Goal: Information Seeking & Learning: Find specific fact

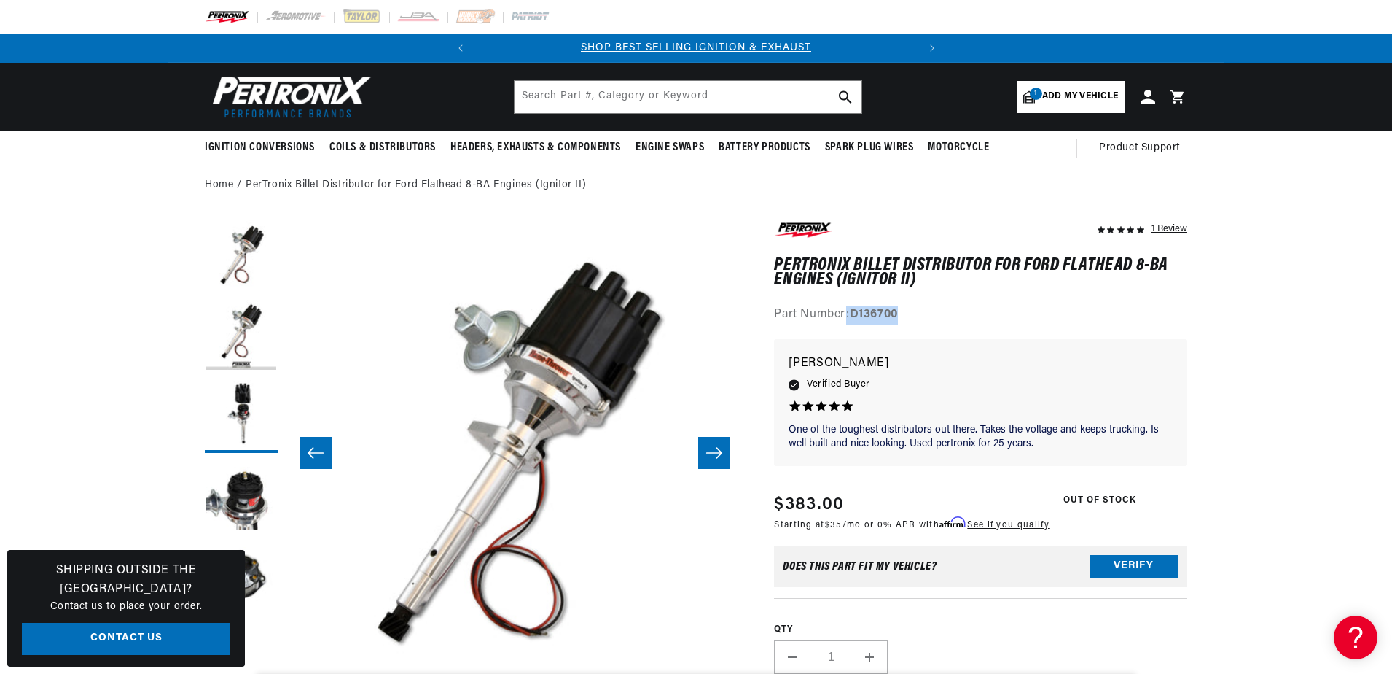
scroll to position [0, 921]
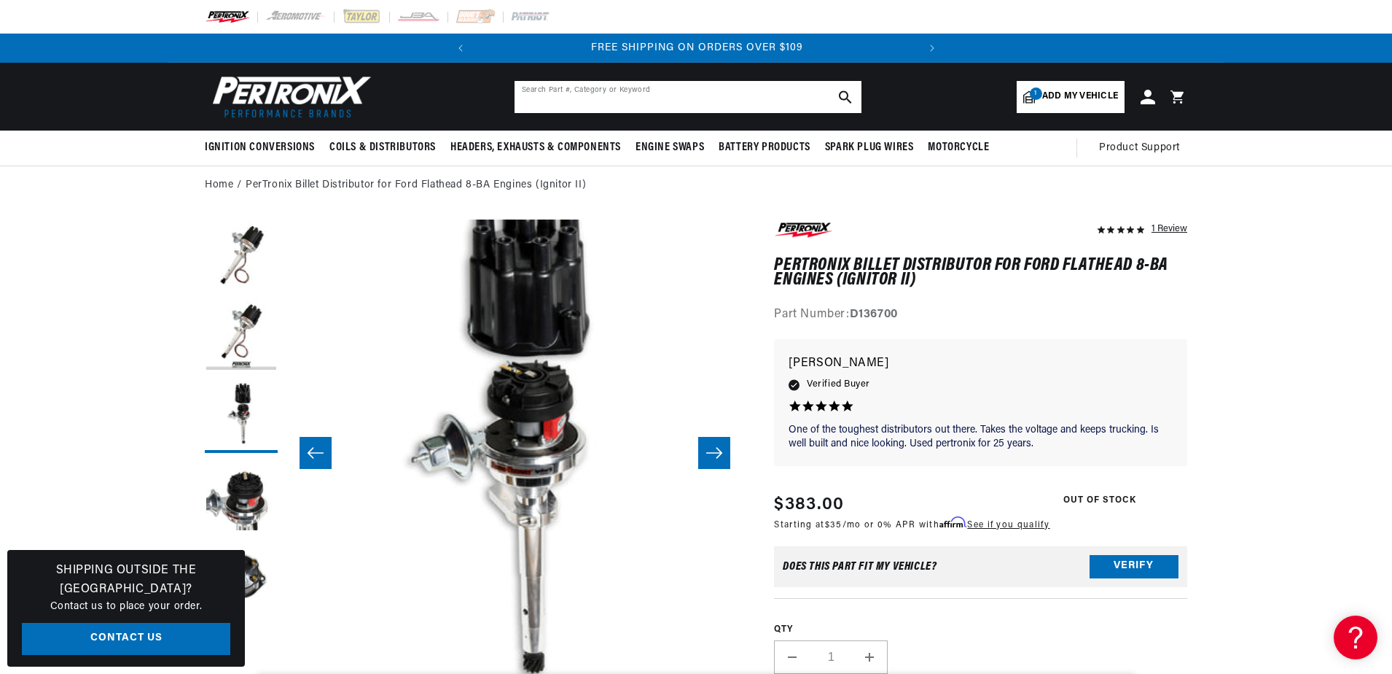
click at [531, 101] on input "text" at bounding box center [688, 97] width 347 height 32
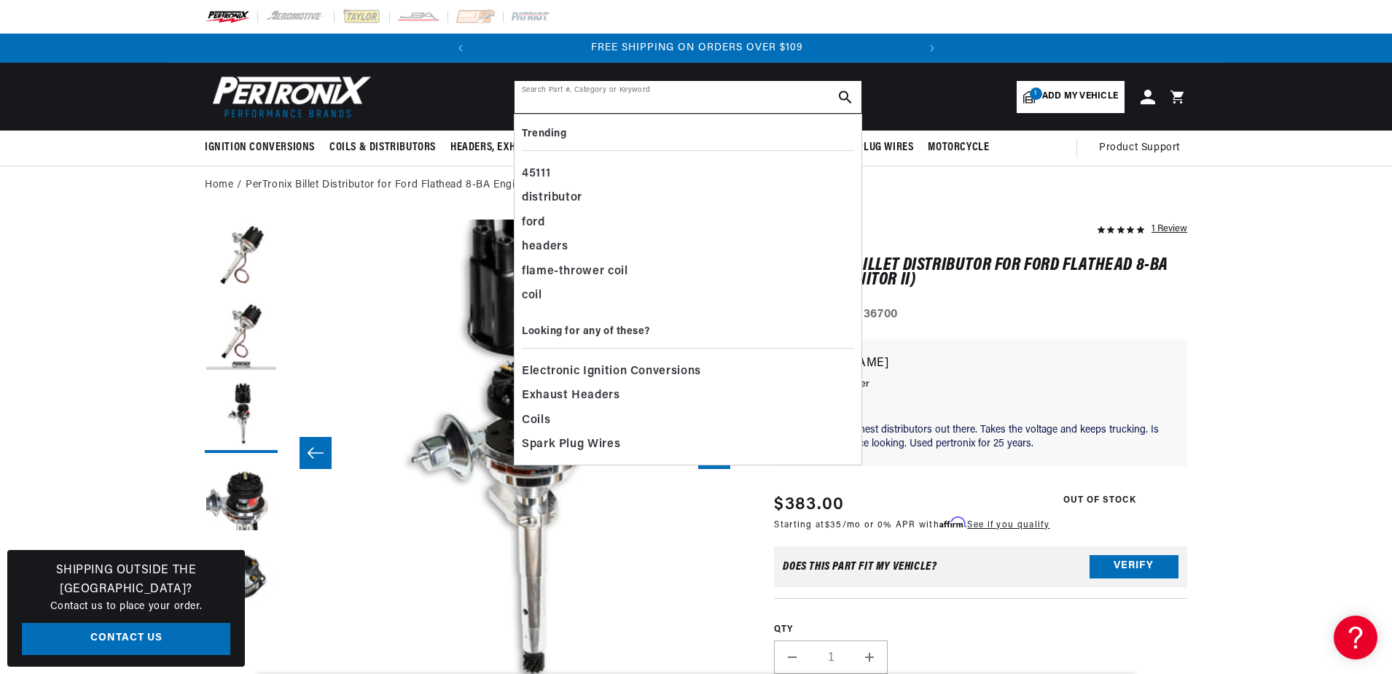
paste input "44399"
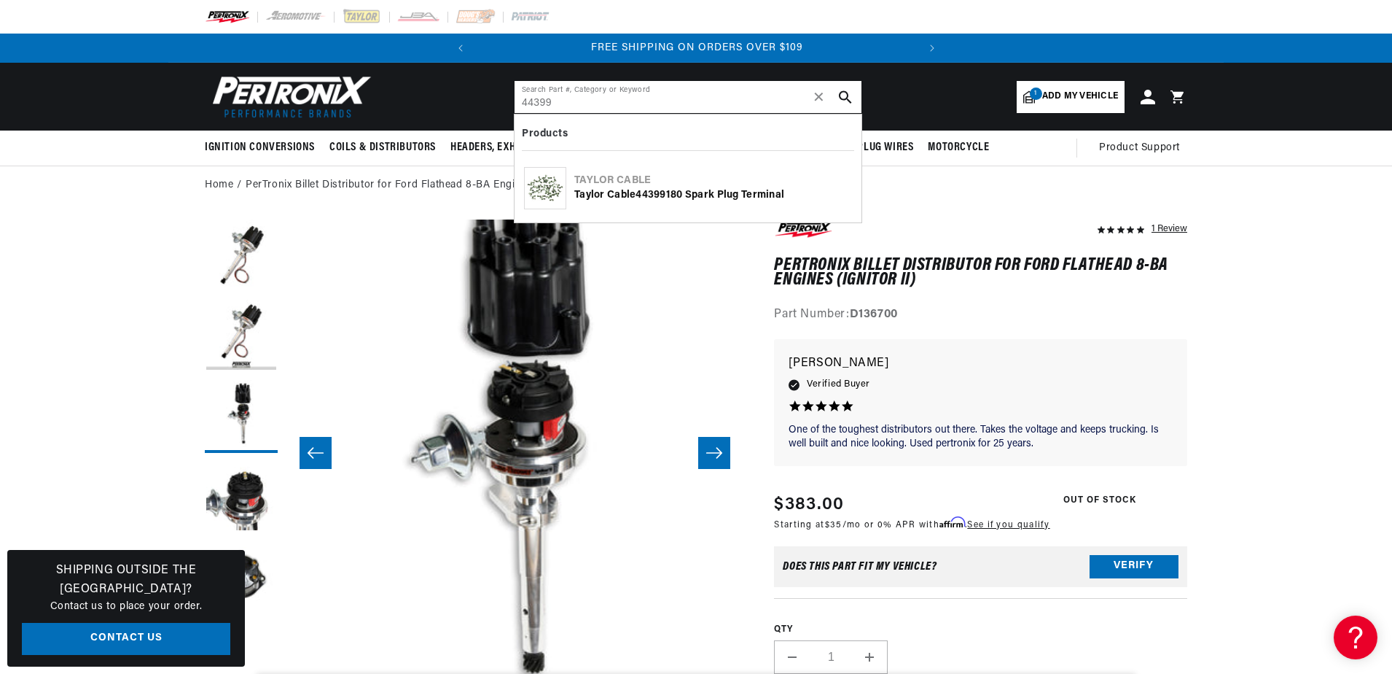
type input "44399"
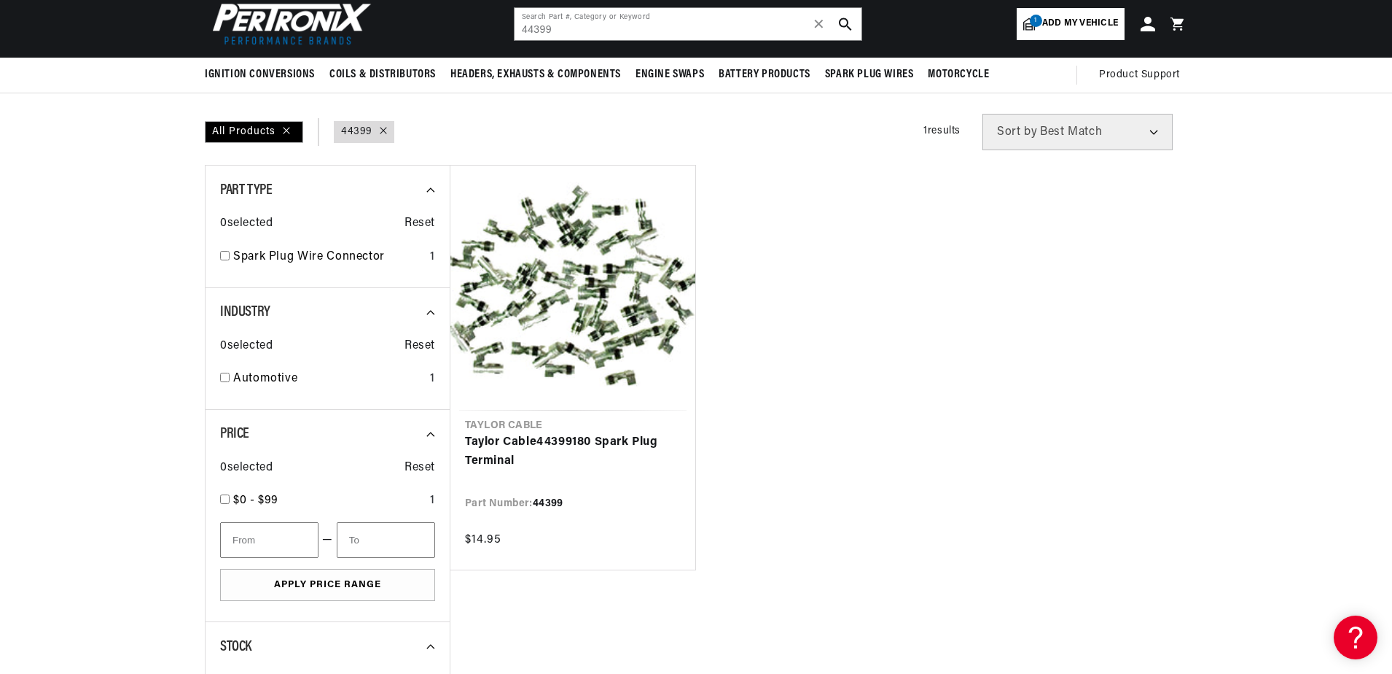
drag, startPoint x: 577, startPoint y: 436, endPoint x: 751, endPoint y: 347, distance: 195.6
click at [577, 436] on link "Taylor Cable 44399 180 Spark Plug Terminal" at bounding box center [573, 451] width 216 height 37
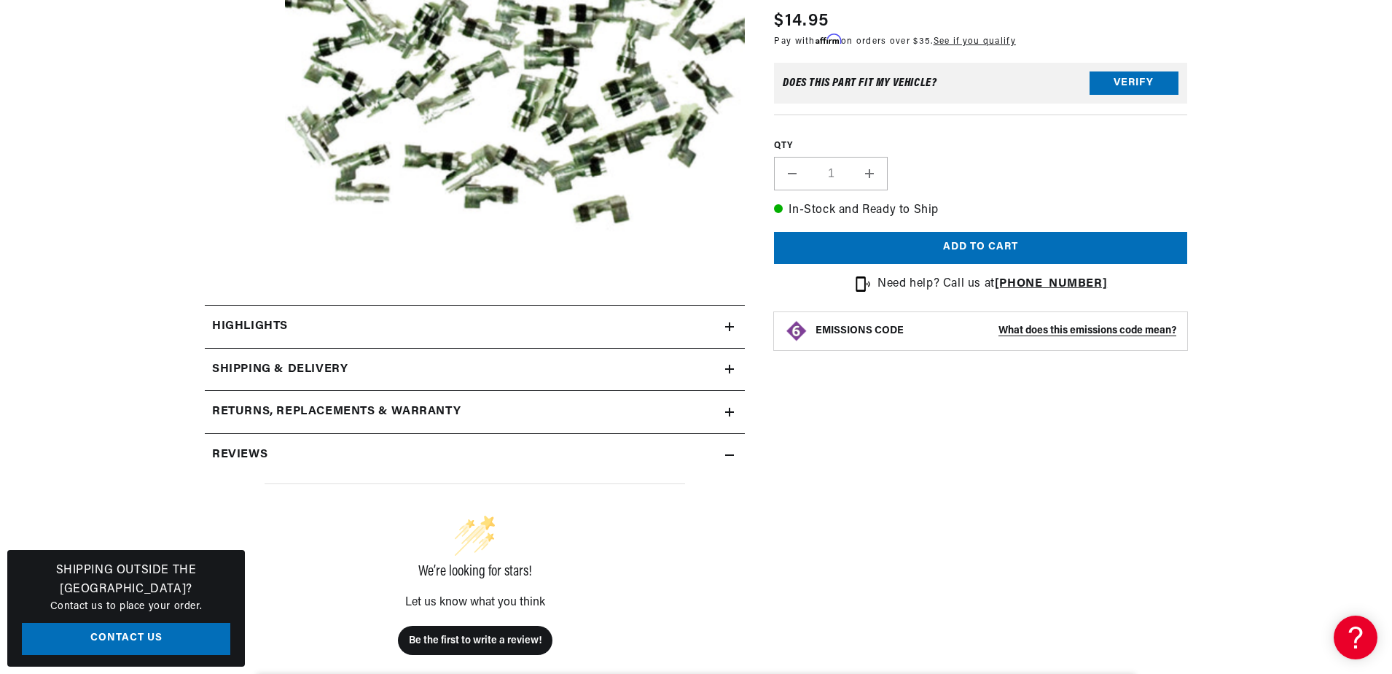
scroll to position [364, 0]
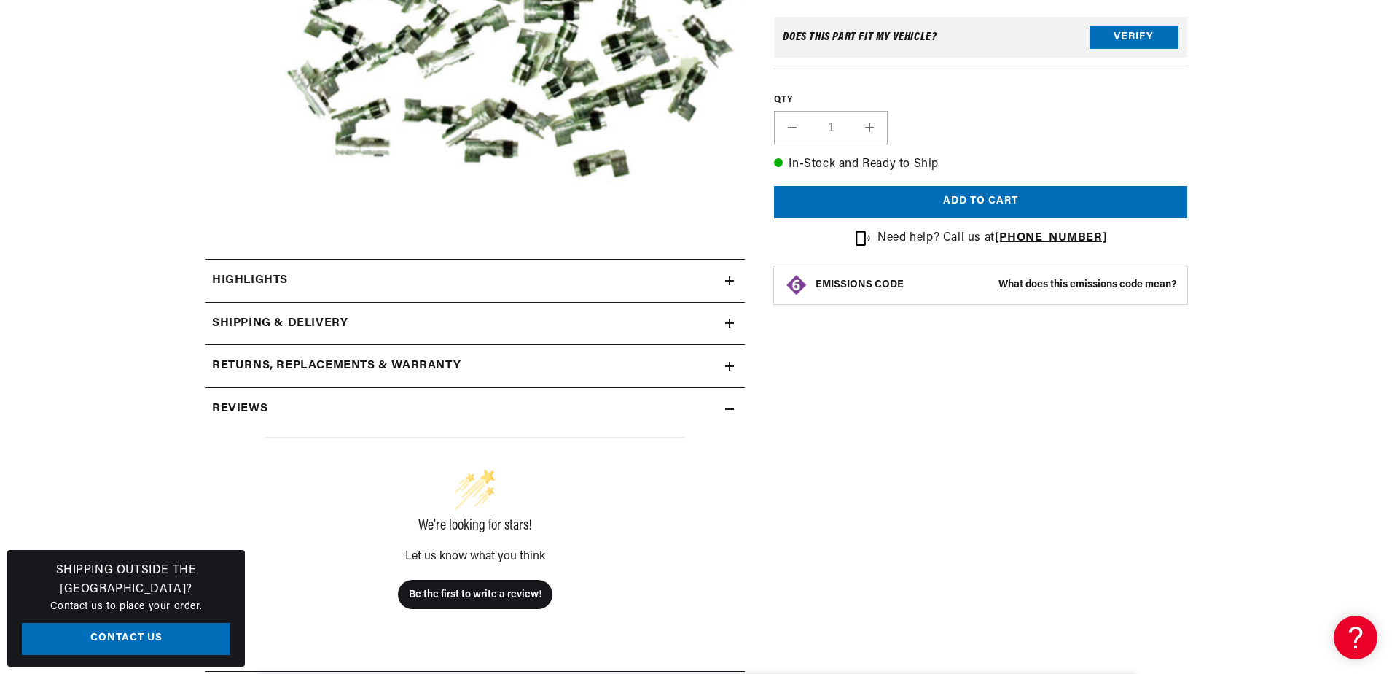
click at [332, 324] on h2 "Shipping & Delivery" at bounding box center [280, 323] width 136 height 19
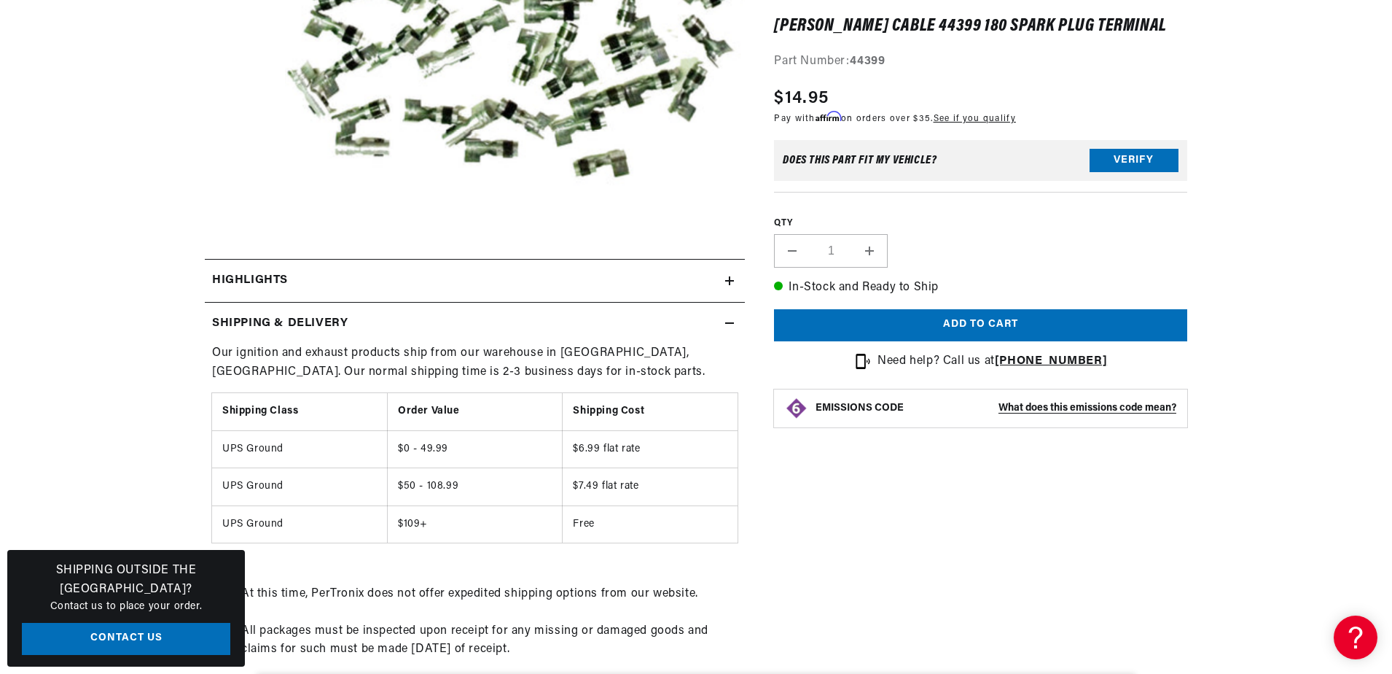
scroll to position [0, 0]
click at [260, 280] on h2 "Highlights" at bounding box center [250, 280] width 76 height 19
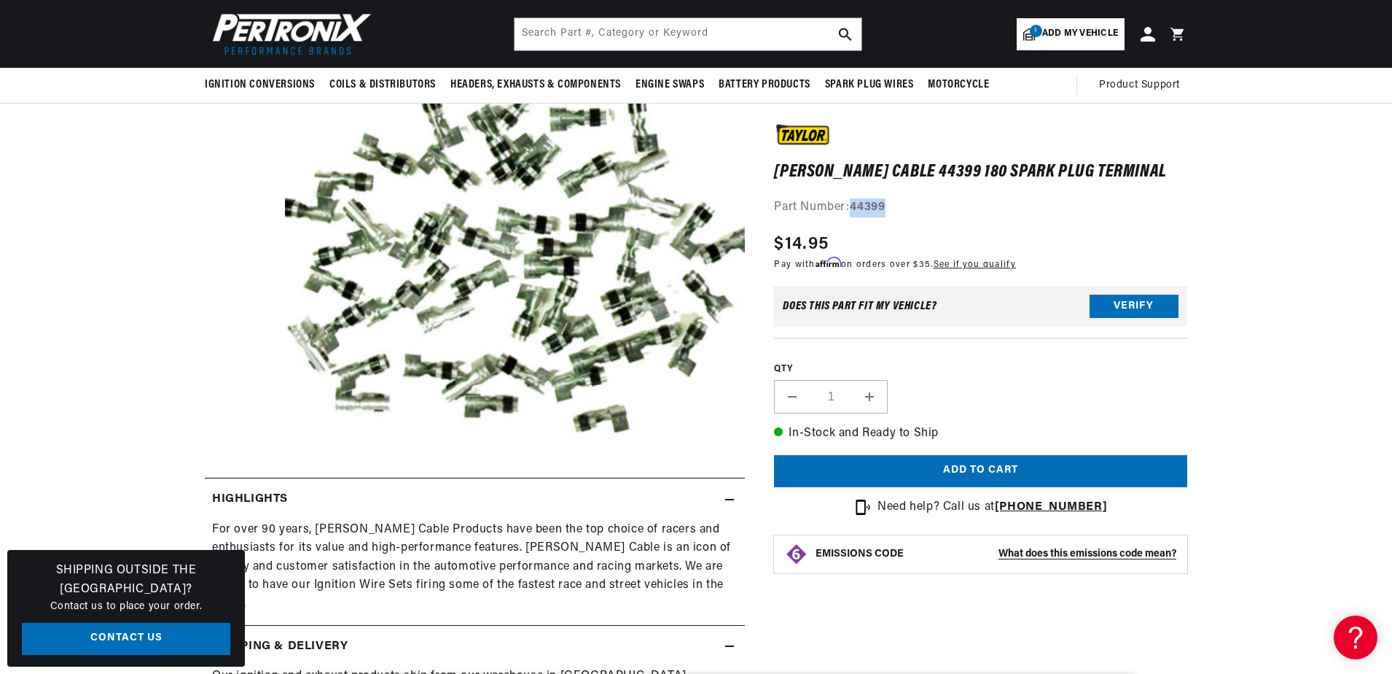
drag, startPoint x: 853, startPoint y: 206, endPoint x: 928, endPoint y: 202, distance: 75.2
click at [928, 202] on div "Part Number: 44399" at bounding box center [980, 207] width 413 height 19
drag, startPoint x: 928, startPoint y: 202, endPoint x: 859, endPoint y: 205, distance: 69.3
copy strong "44399"
click at [577, 36] on input "text" at bounding box center [688, 34] width 347 height 32
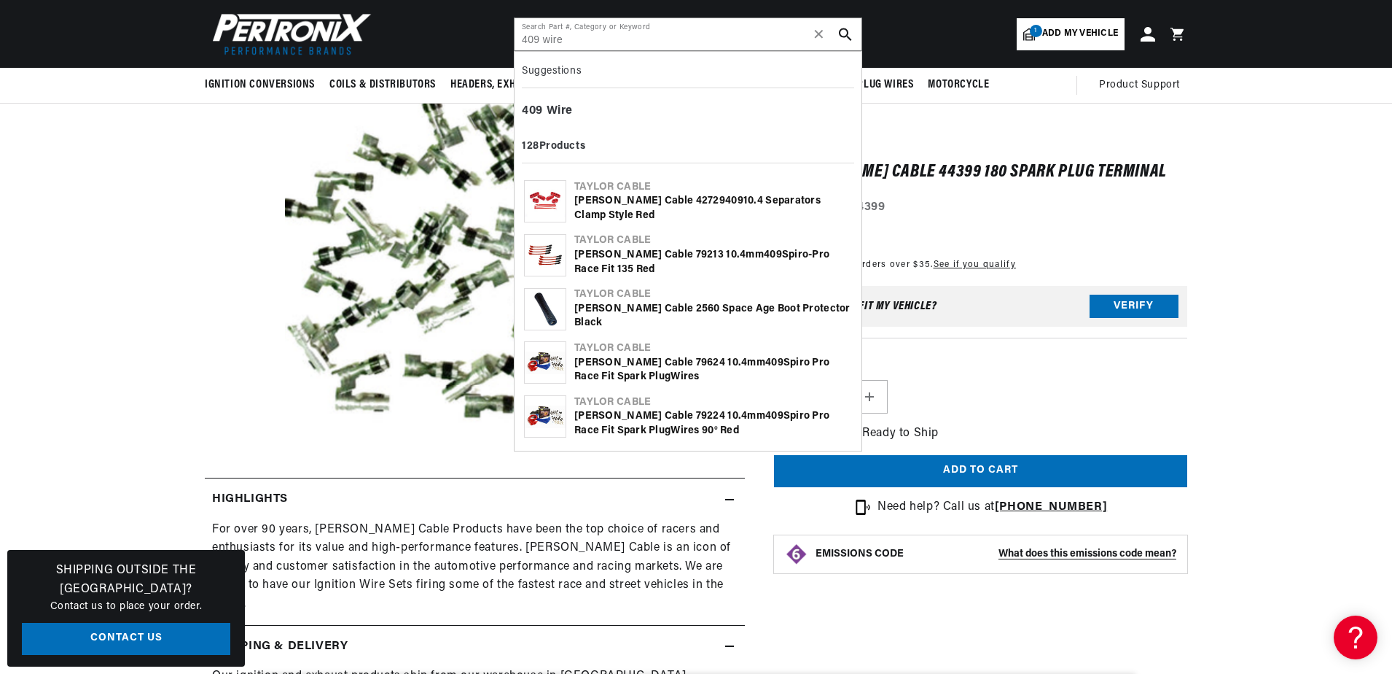
scroll to position [0, 442]
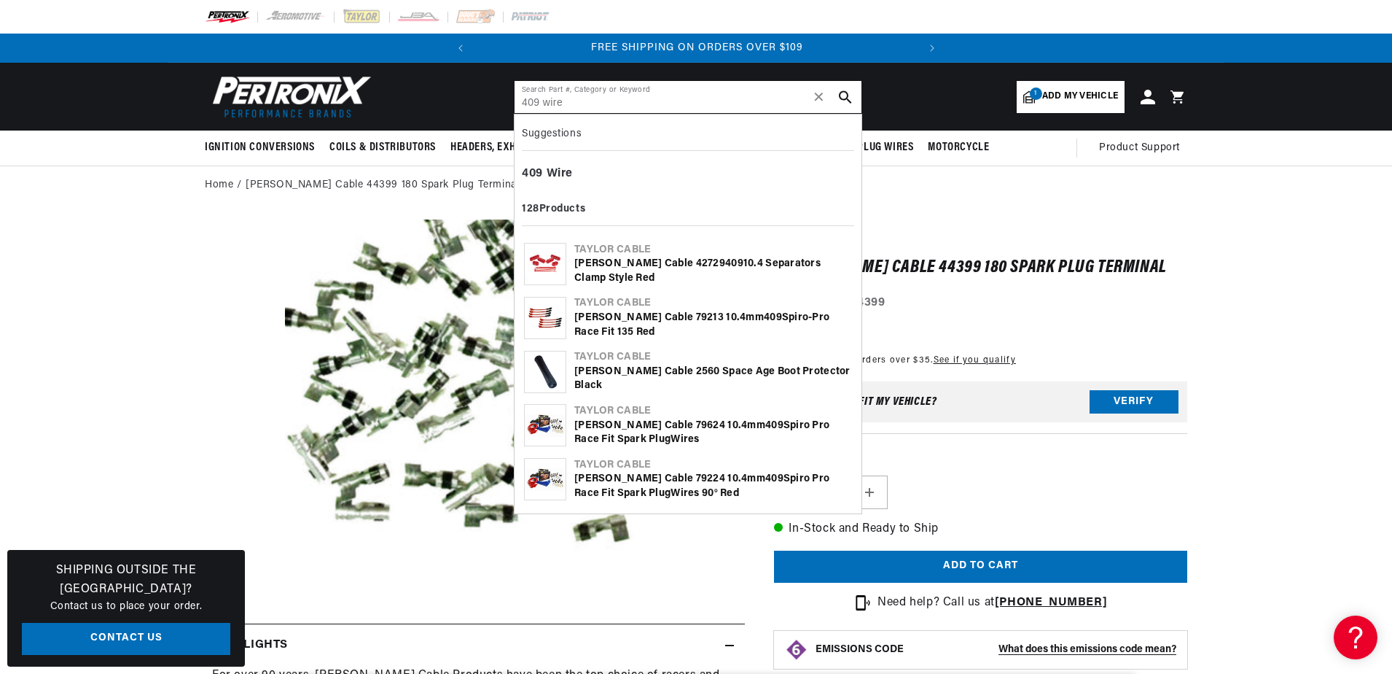
drag, startPoint x: 508, startPoint y: 99, endPoint x: 385, endPoint y: 109, distance: 123.6
click at [413, 107] on header "BETTER SEARCH RESULTS Add your vehicle's year, make, and model to find parts be…" at bounding box center [696, 97] width 1056 height 68
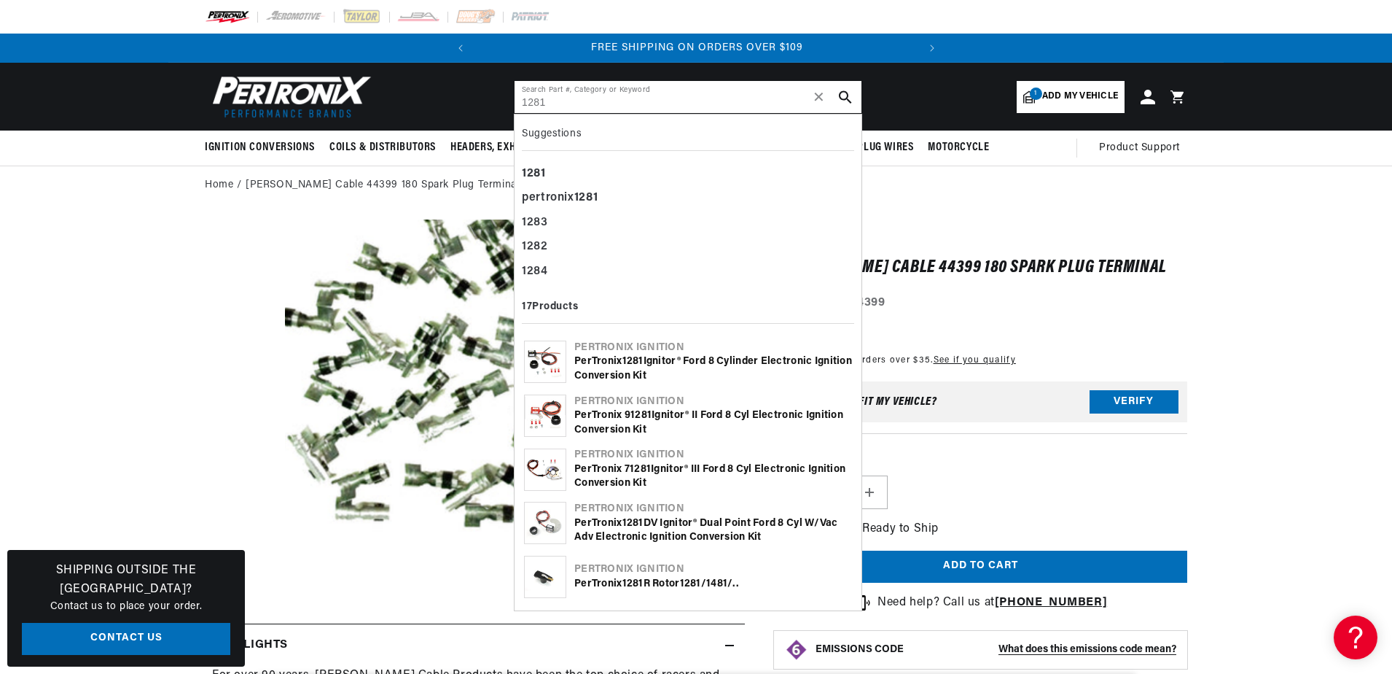
type input "1281"
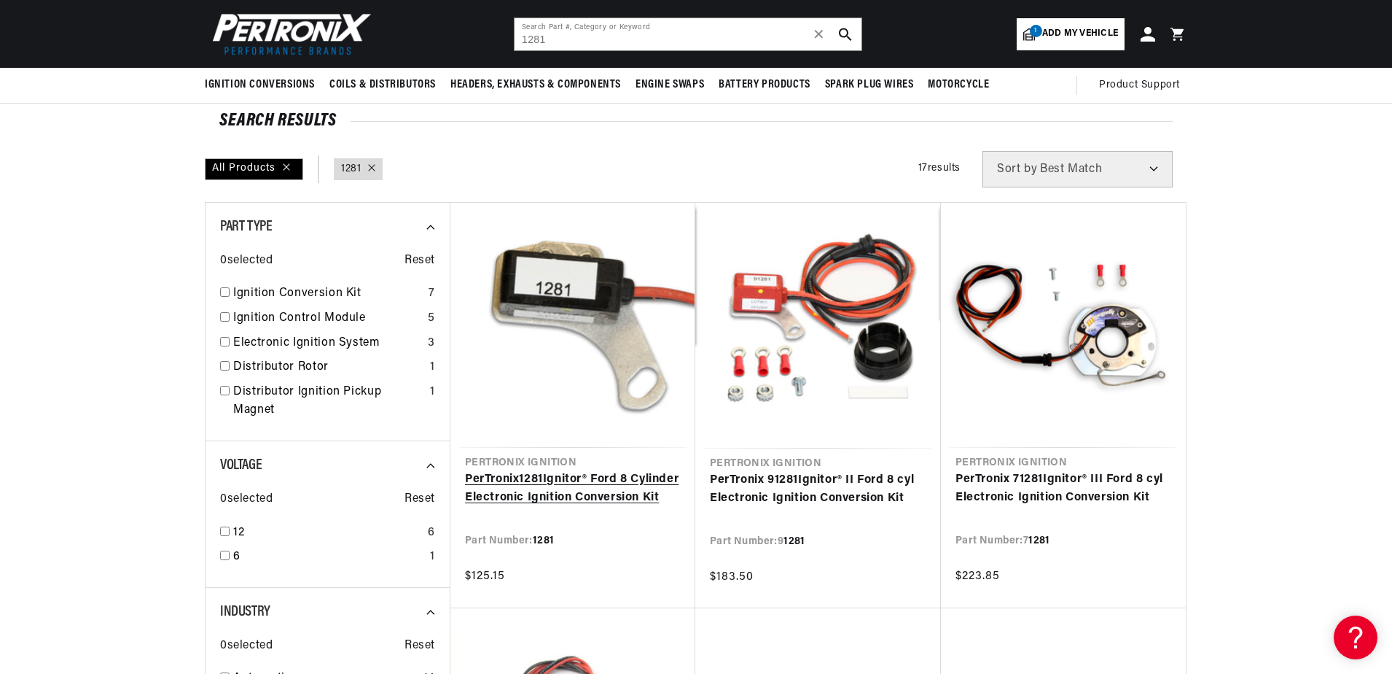
scroll to position [0, 442]
click at [542, 483] on link "PerTronix 1281 Ignitor® Ford 8 Cylinder Electronic Ignition Conversion Kit" at bounding box center [573, 488] width 216 height 37
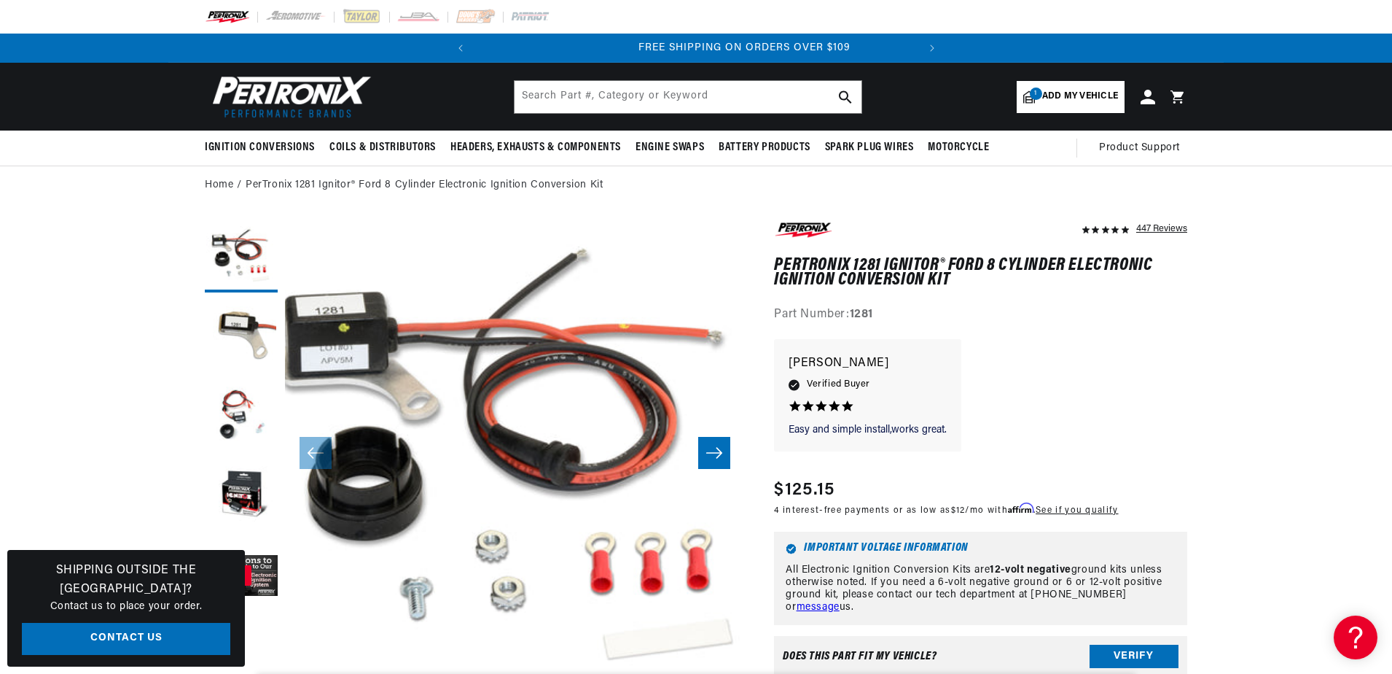
scroll to position [0, 442]
click at [531, 97] on input "text" at bounding box center [688, 97] width 347 height 32
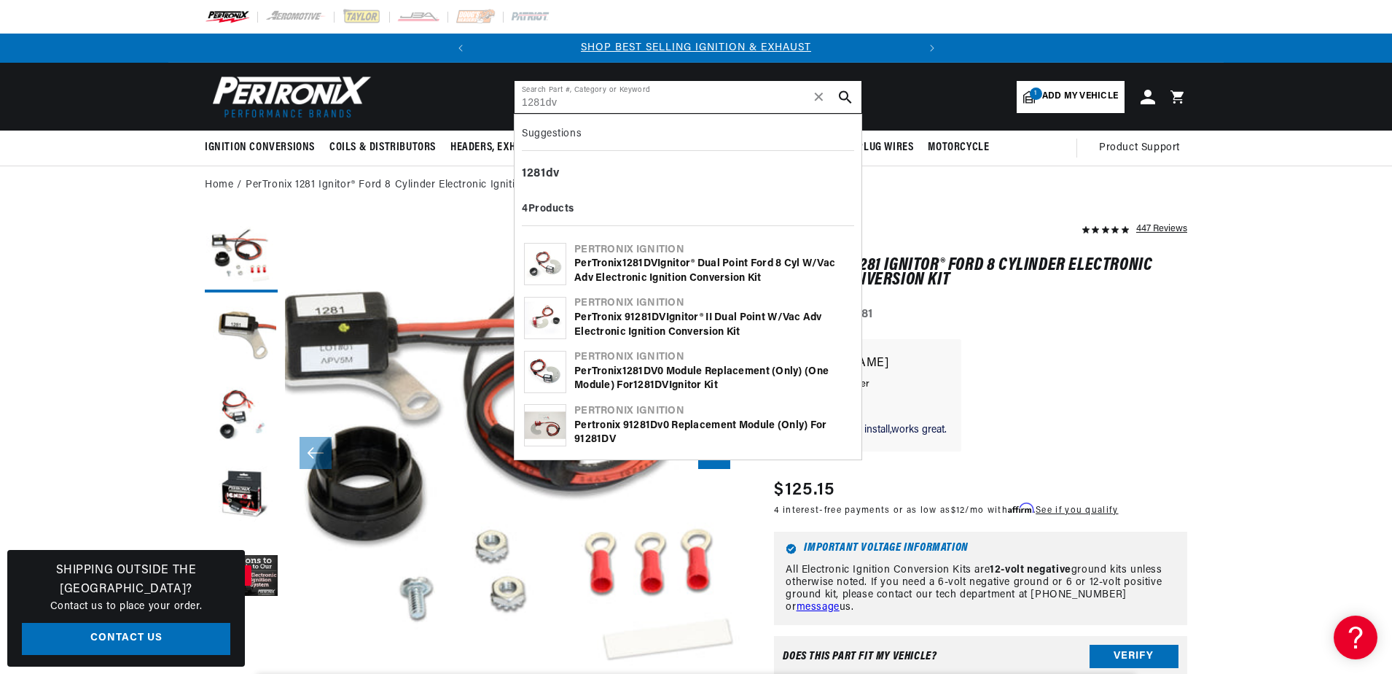
type input "1281dv"
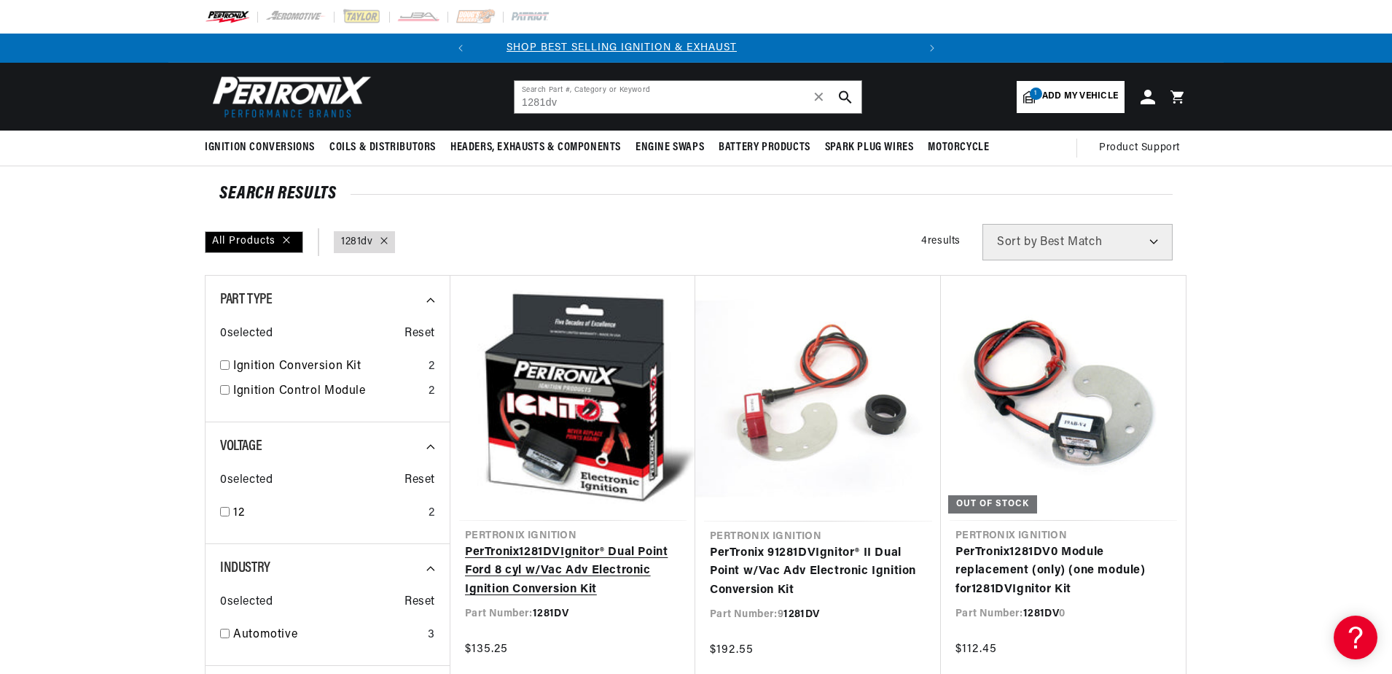
click at [574, 575] on link "PerTronix 1281DV Ignitor® Dual Point Ford 8 cyl w/Vac Adv Electronic Ignition C…" at bounding box center [573, 571] width 216 height 56
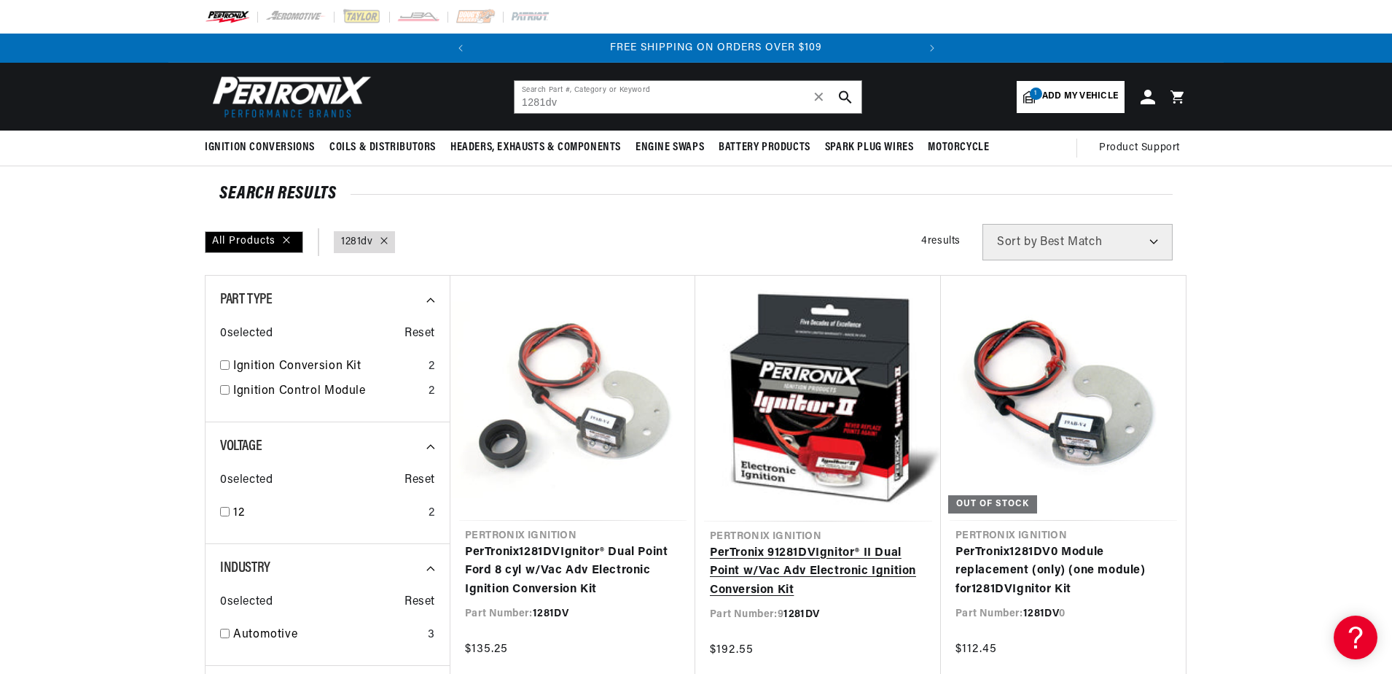
scroll to position [0, 442]
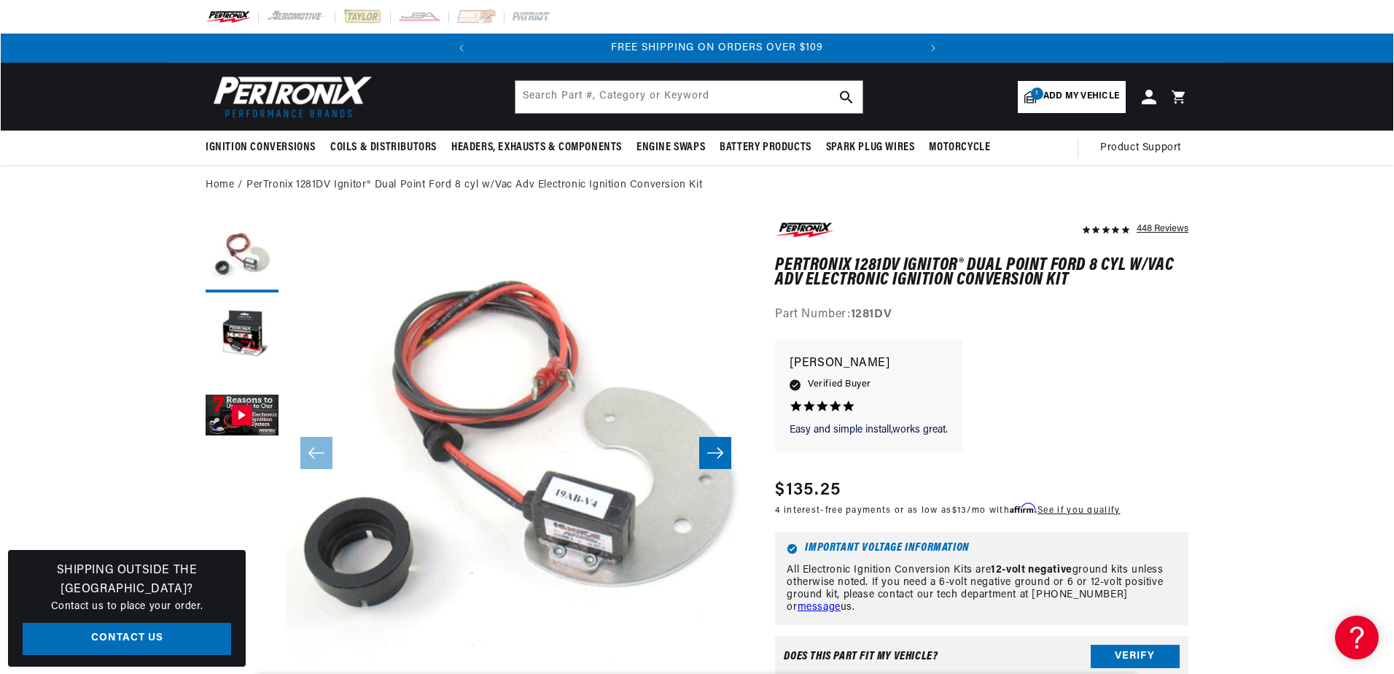
scroll to position [0, 442]
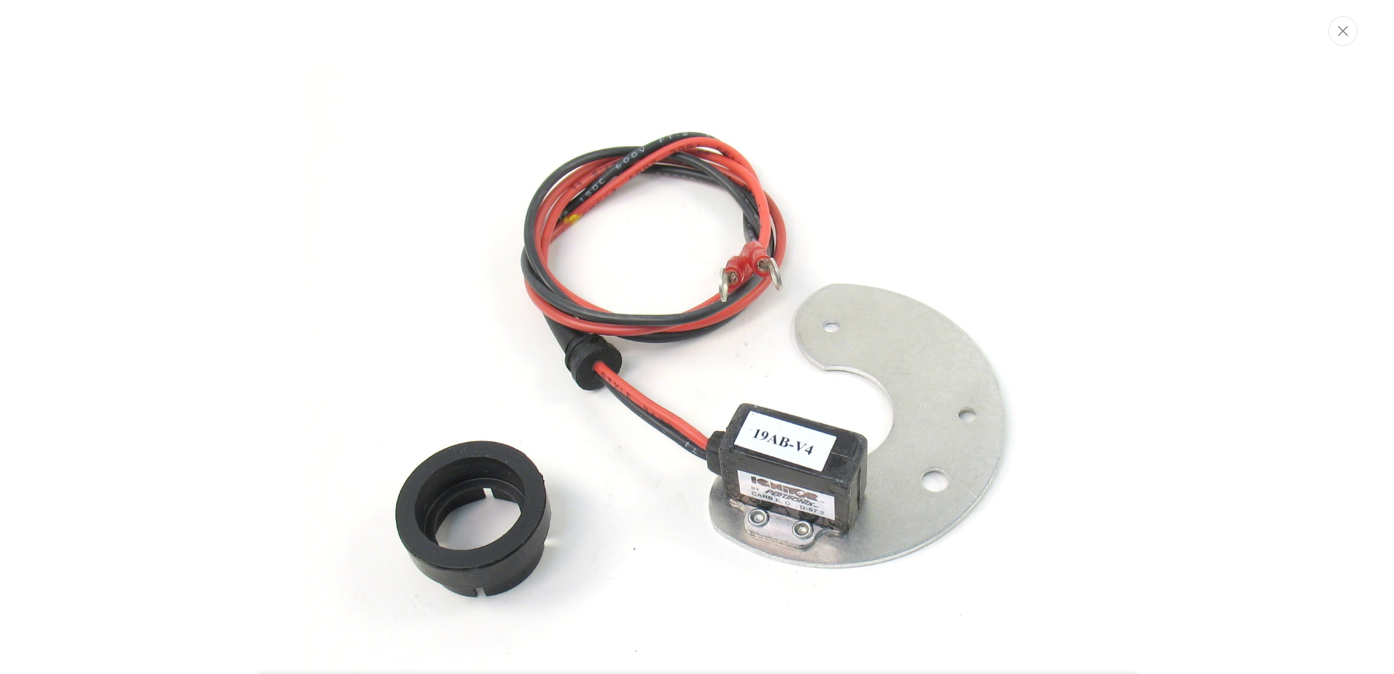
scroll to position [0, 0]
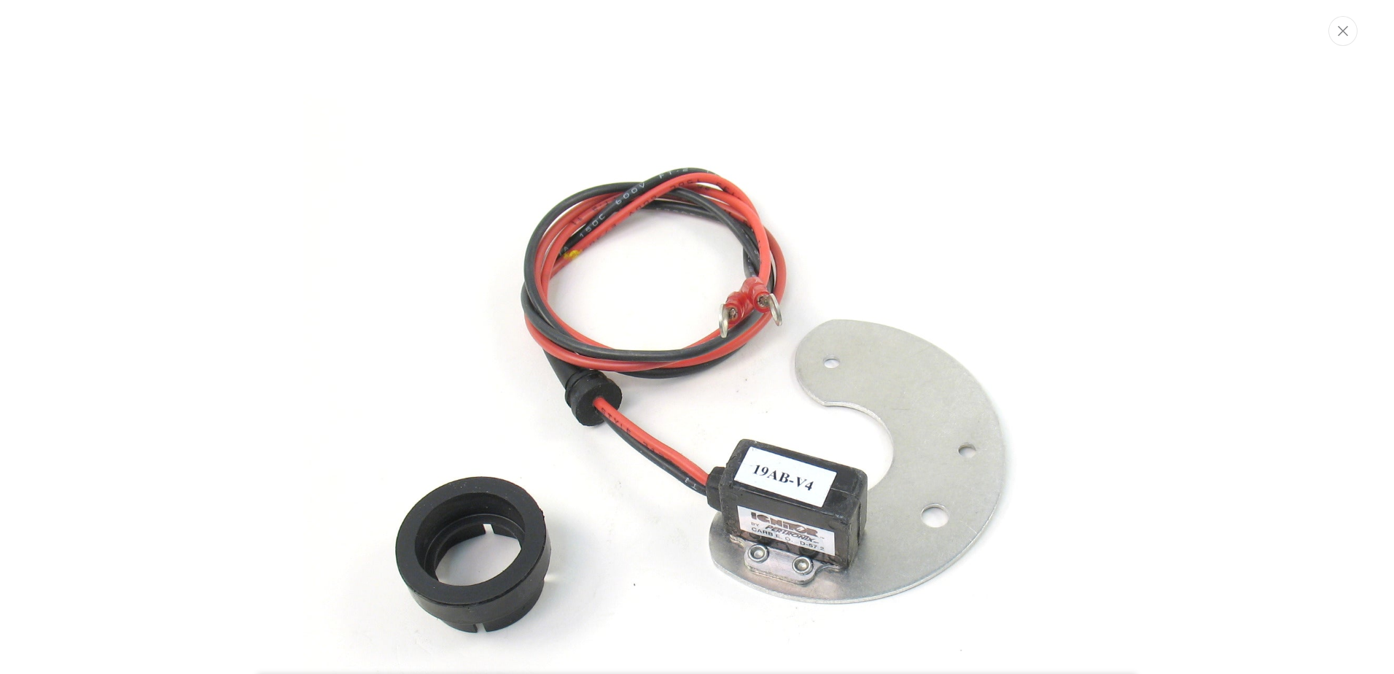
click at [677, 308] on img "Media gallery" at bounding box center [696, 408] width 787 height 787
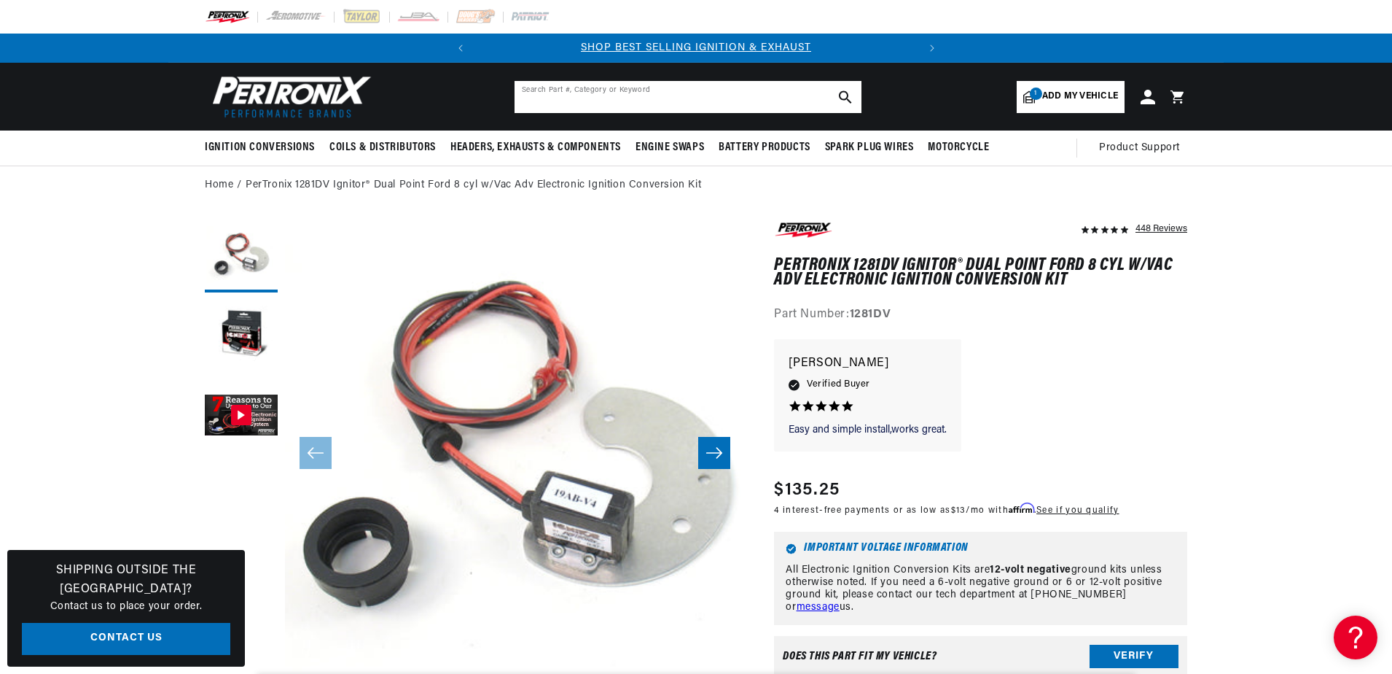
click at [534, 101] on input "text" at bounding box center [688, 97] width 347 height 32
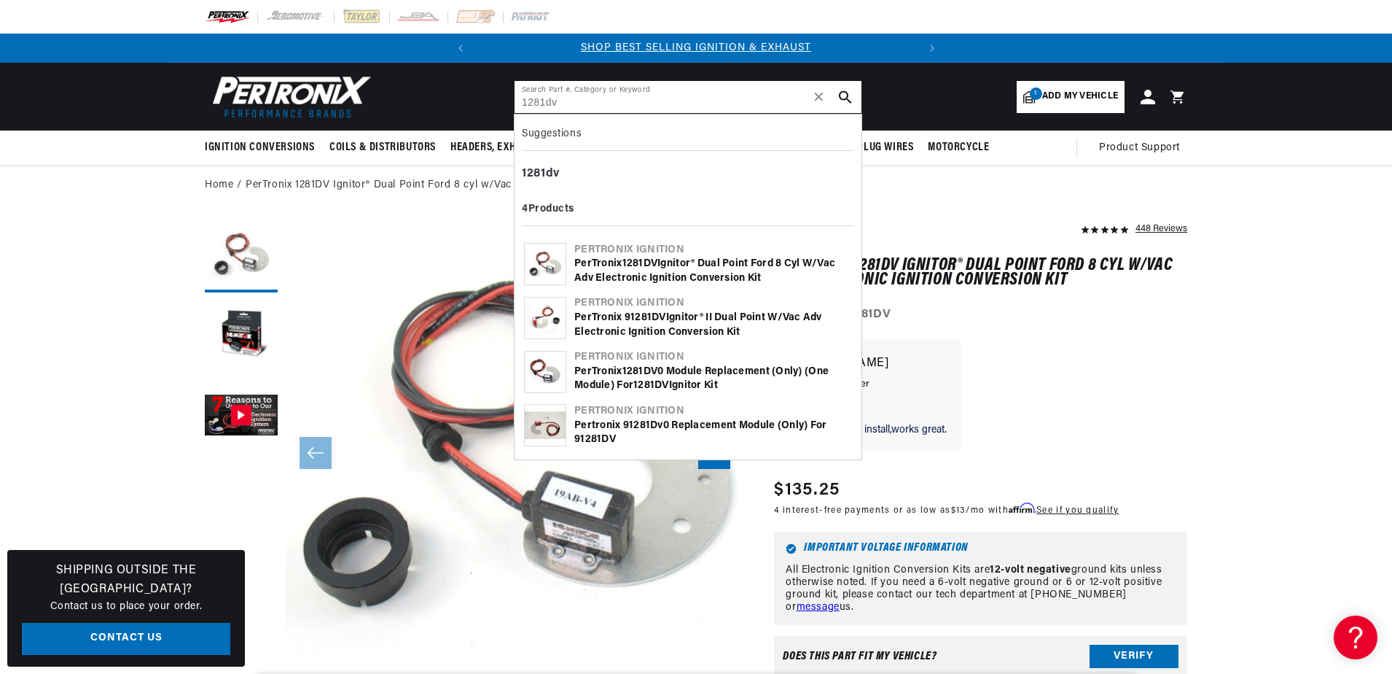
drag, startPoint x: 563, startPoint y: 101, endPoint x: 508, endPoint y: 112, distance: 56.3
click at [517, 109] on input "1281dv" at bounding box center [688, 97] width 347 height 32
type input "1281dv"
